Goal: Task Accomplishment & Management: Complete application form

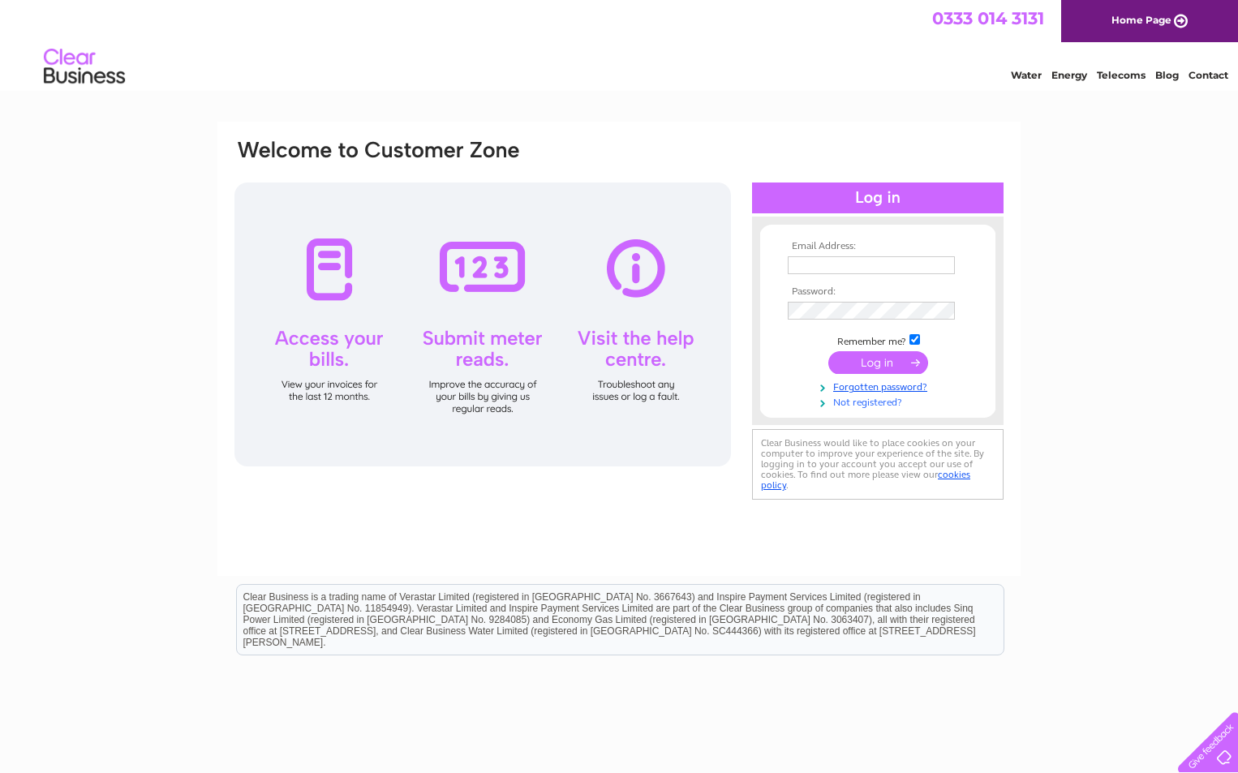
click at [863, 399] on link "Not registered?" at bounding box center [880, 401] width 184 height 15
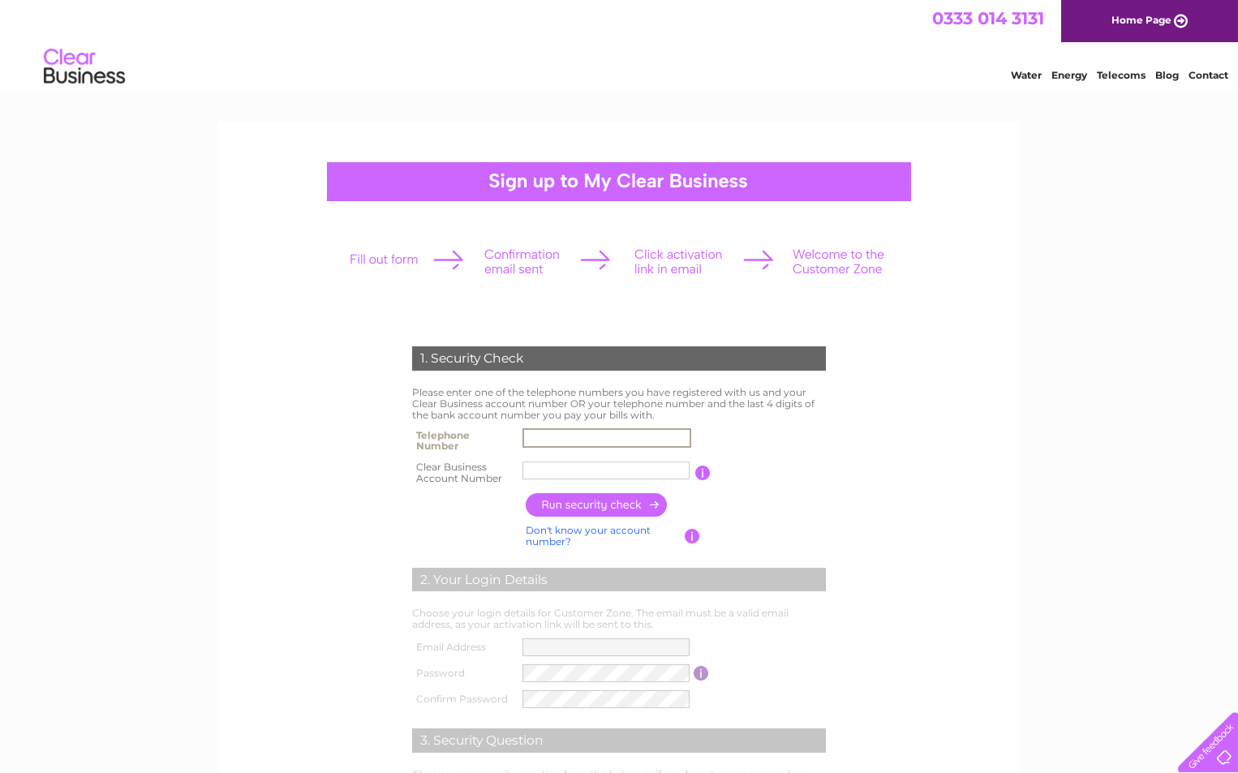
click at [550, 434] on input "text" at bounding box center [607, 437] width 169 height 19
click at [833, 474] on div "1. Security Check Please enter one of the telephone numbers you have registered…" at bounding box center [619, 609] width 489 height 558
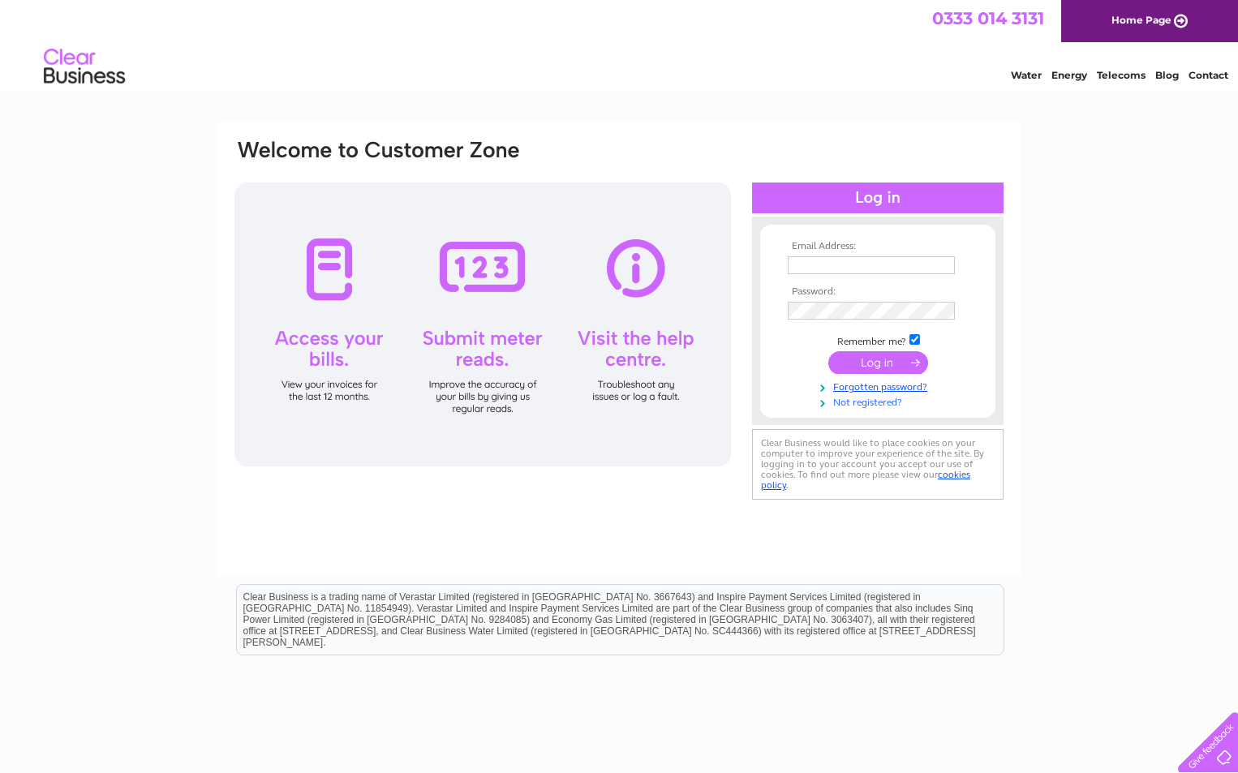
click at [853, 402] on link "Not registered?" at bounding box center [880, 401] width 184 height 15
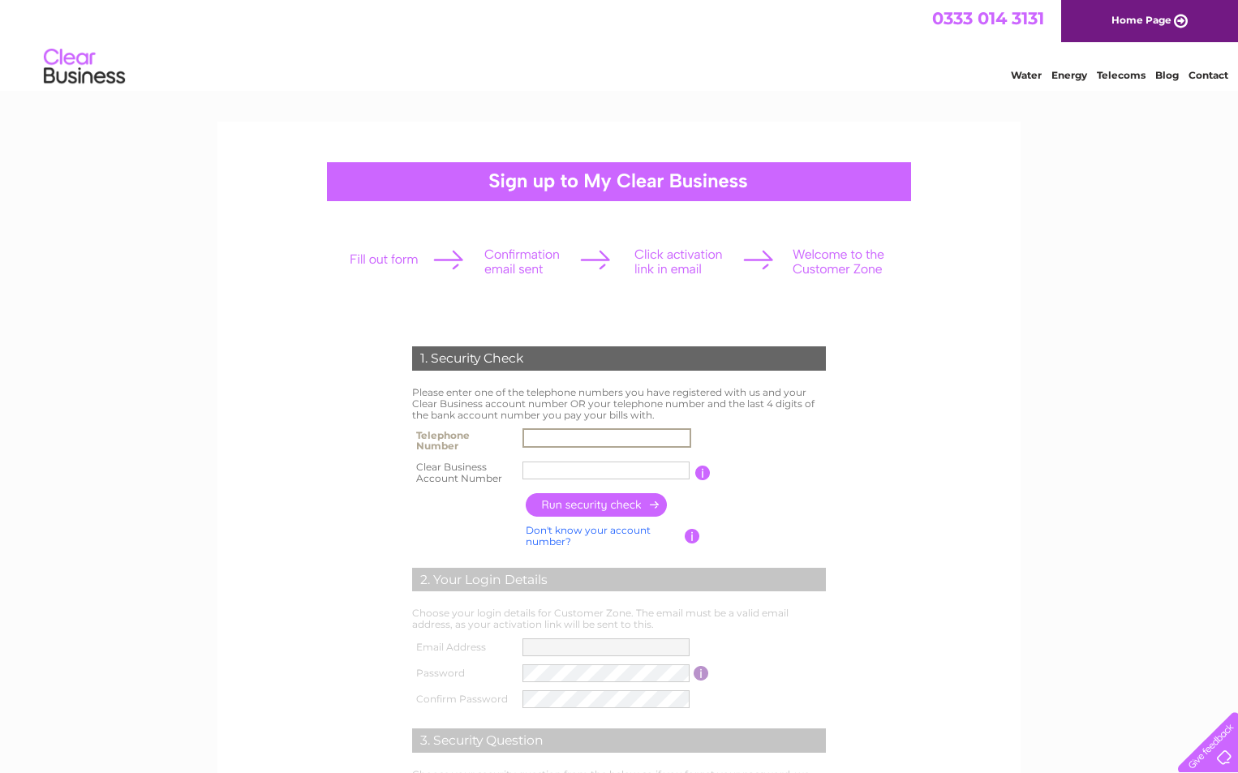
click at [558, 440] on input "text" at bounding box center [607, 437] width 169 height 19
click at [593, 433] on input "text" at bounding box center [607, 437] width 169 height 19
type input "01895812255"
click at [563, 471] on input "text" at bounding box center [606, 471] width 167 height 18
click at [582, 505] on input "button" at bounding box center [597, 505] width 143 height 24
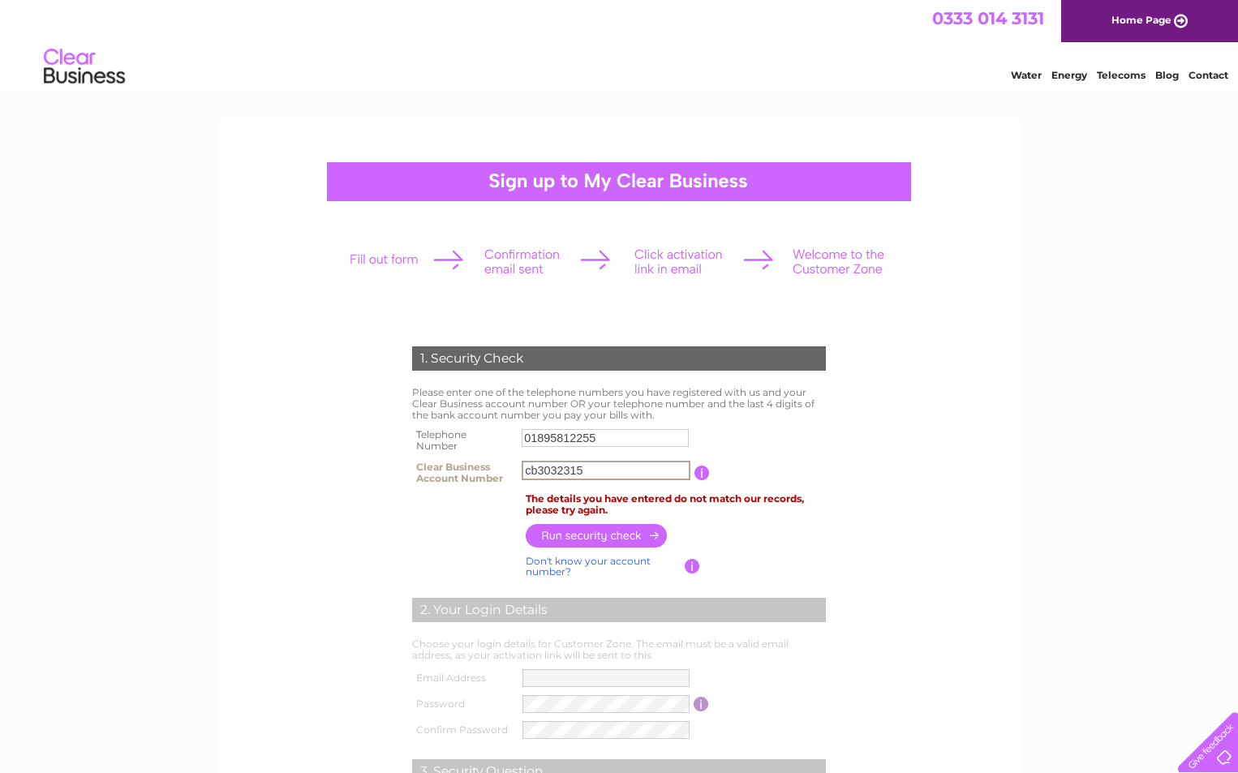
drag, startPoint x: 600, startPoint y: 469, endPoint x: 518, endPoint y: 476, distance: 82.3
click at [518, 476] on td "cb3032315" at bounding box center [606, 473] width 177 height 32
click at [603, 534] on input "button" at bounding box center [597, 535] width 143 height 24
click at [692, 561] on input "button" at bounding box center [692, 566] width 15 height 15
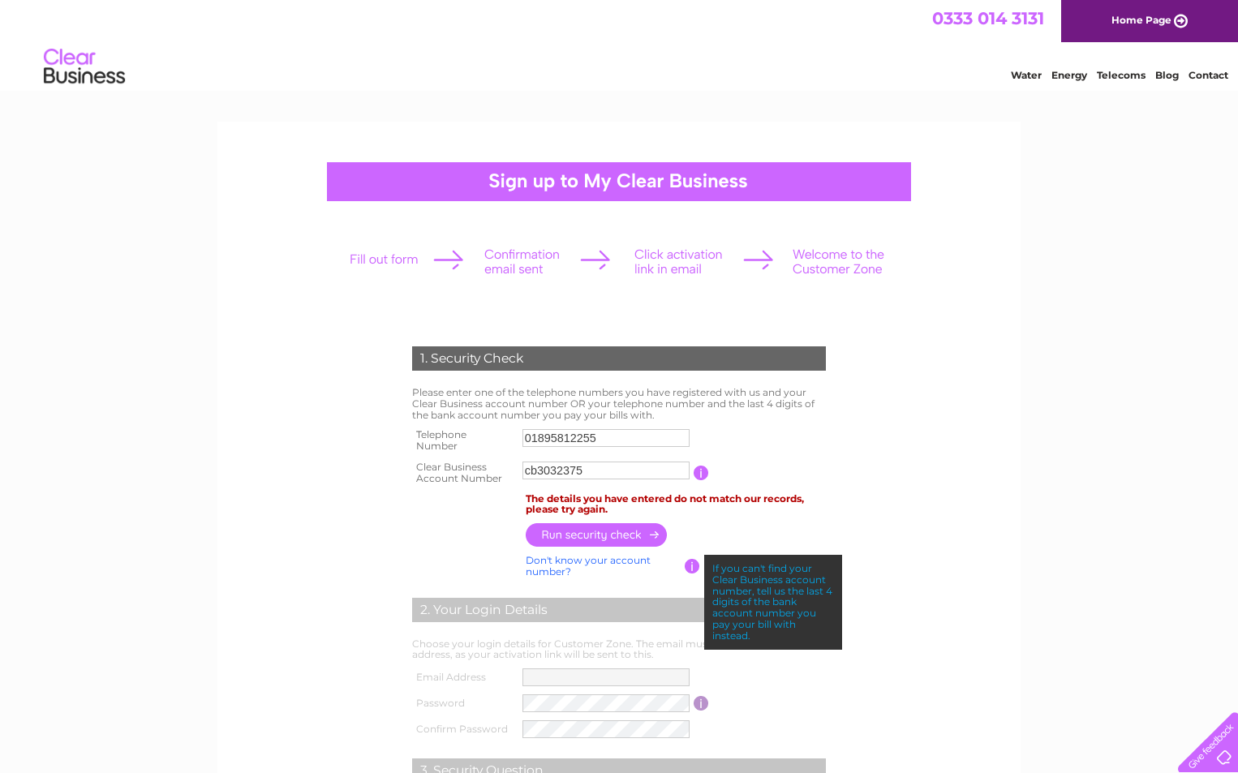
click at [596, 473] on input "cb3032375" at bounding box center [606, 471] width 167 height 18
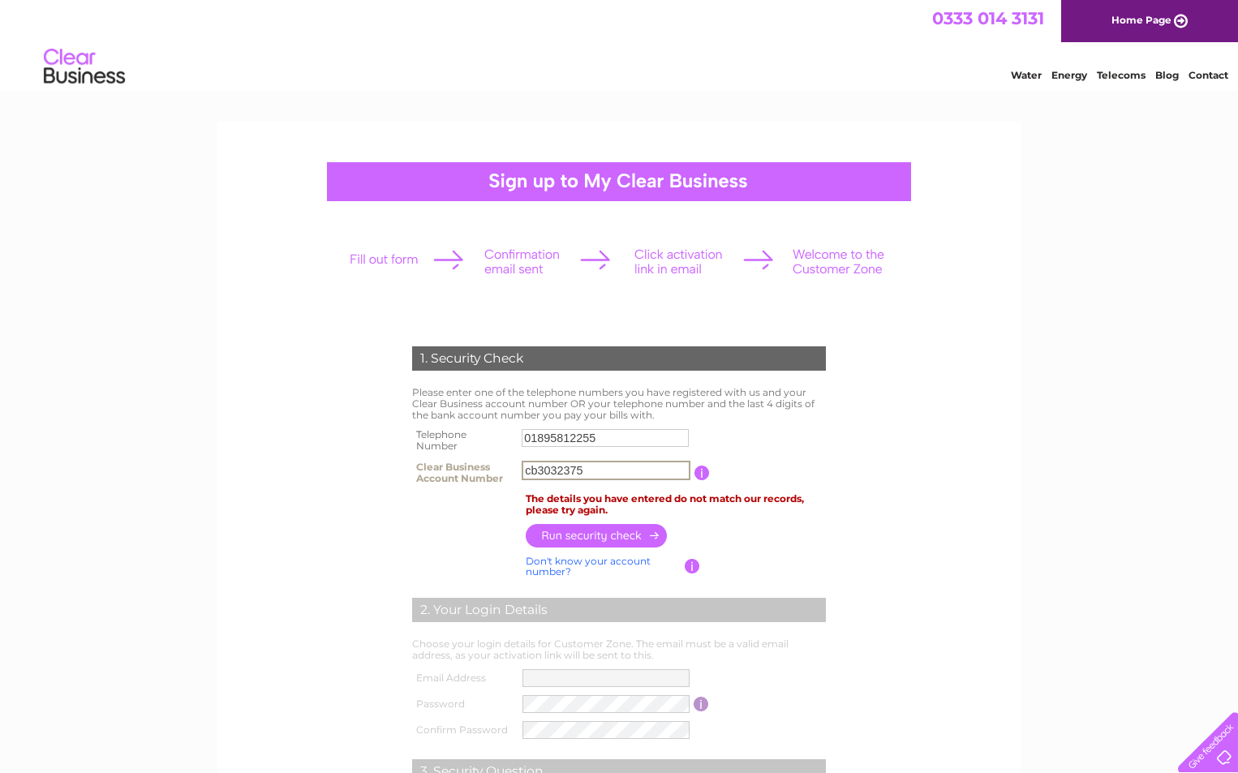
drag, startPoint x: 596, startPoint y: 473, endPoint x: 525, endPoint y: 473, distance: 71.4
click at [525, 473] on input "cb3032375" at bounding box center [606, 470] width 169 height 19
type input "CB3032375"
click at [570, 535] on input "button" at bounding box center [597, 535] width 143 height 24
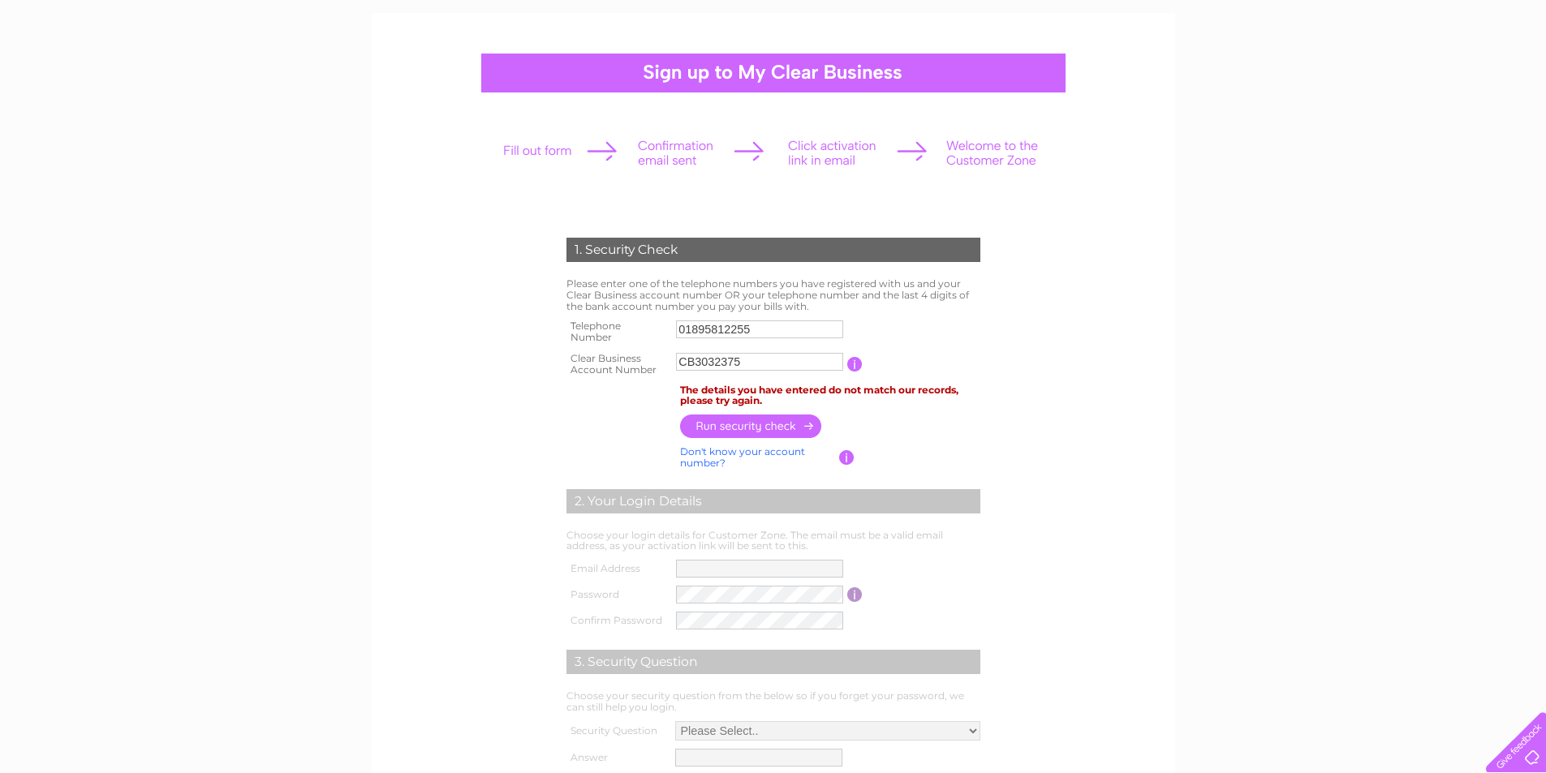
scroll to position [81, 0]
